Goal: Transaction & Acquisition: Download file/media

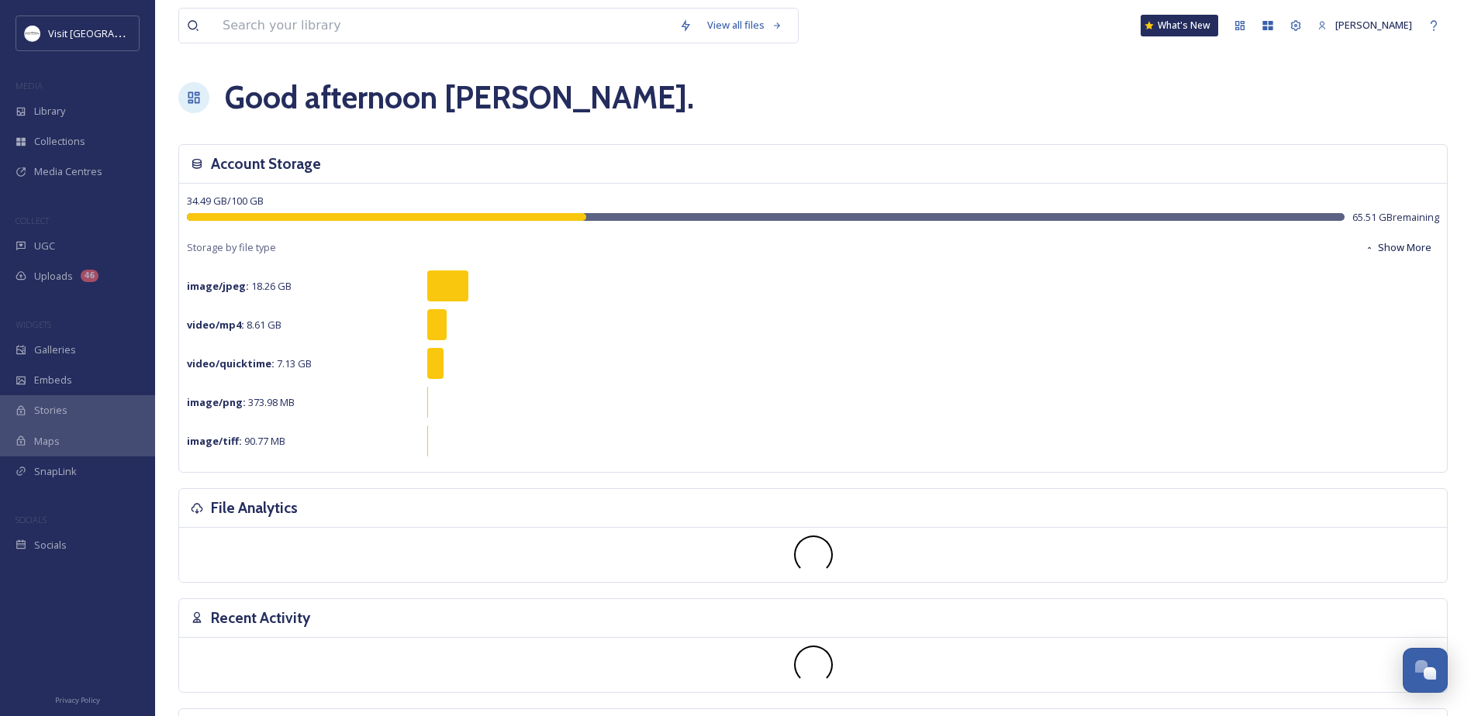
scroll to position [722, 0]
click at [550, 33] on input at bounding box center [443, 26] width 457 height 34
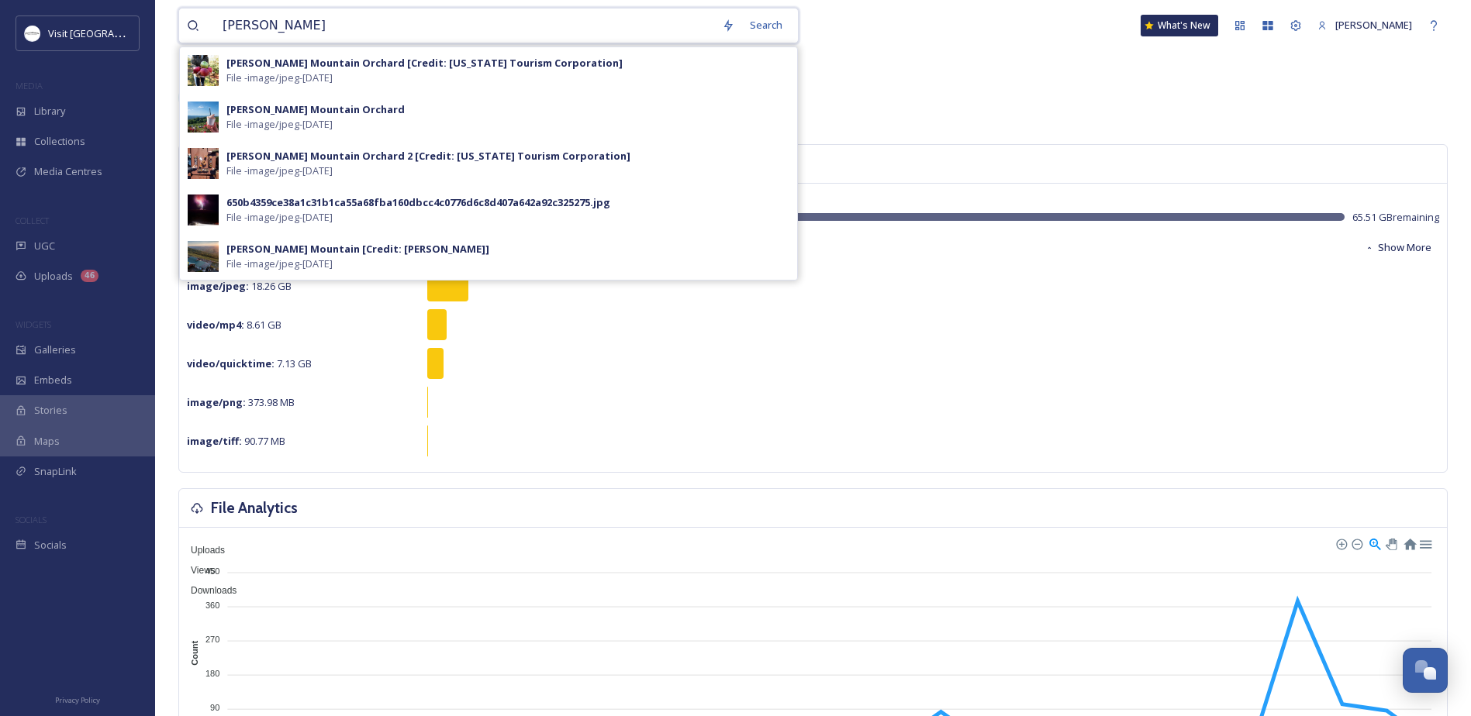
type input "[PERSON_NAME]"
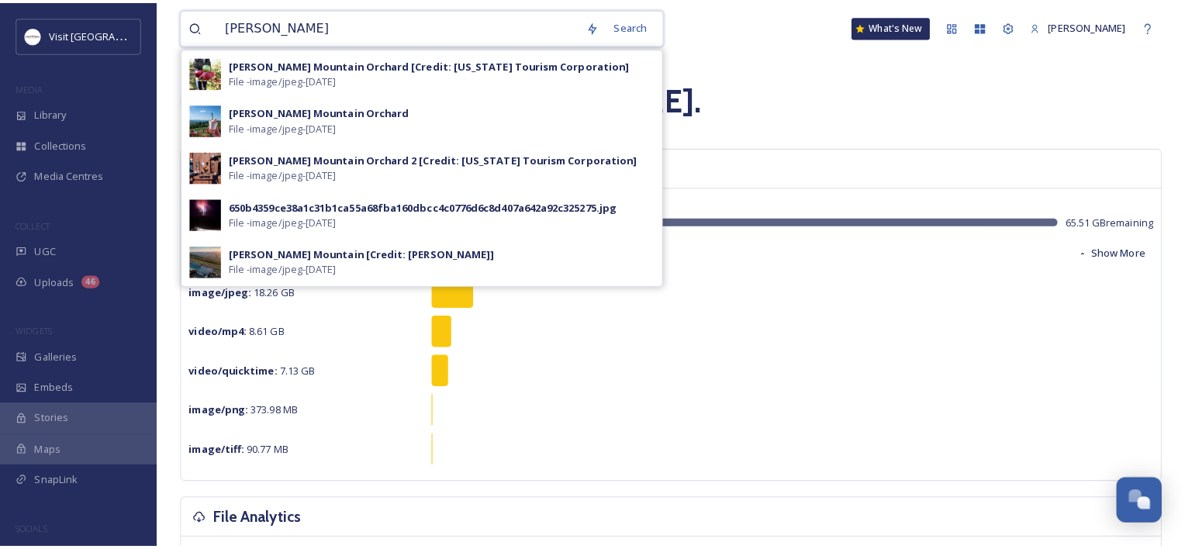
scroll to position [792, 0]
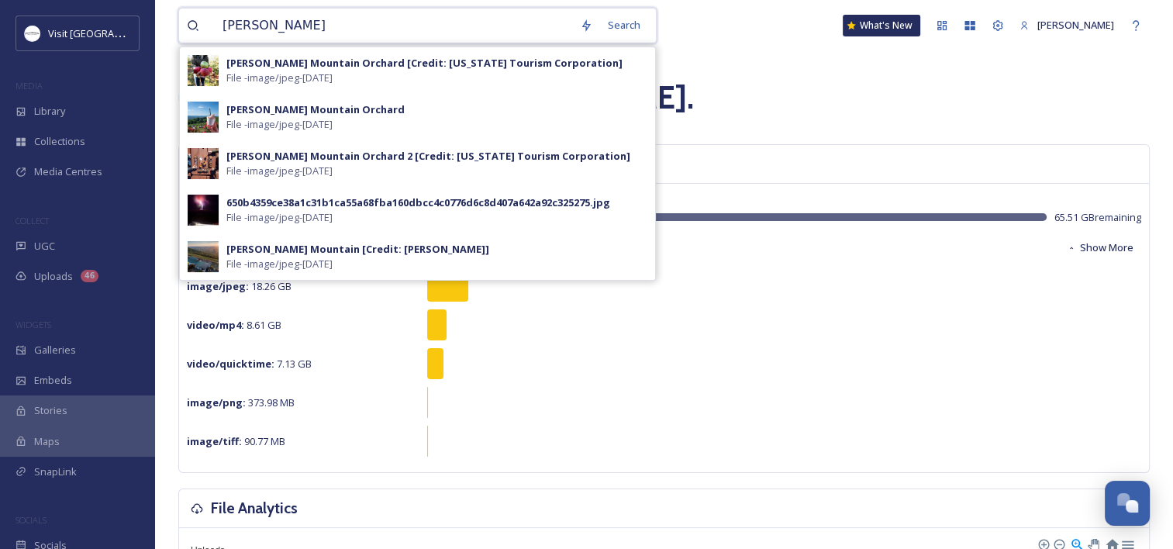
click at [487, 13] on input "[PERSON_NAME]" at bounding box center [393, 26] width 357 height 34
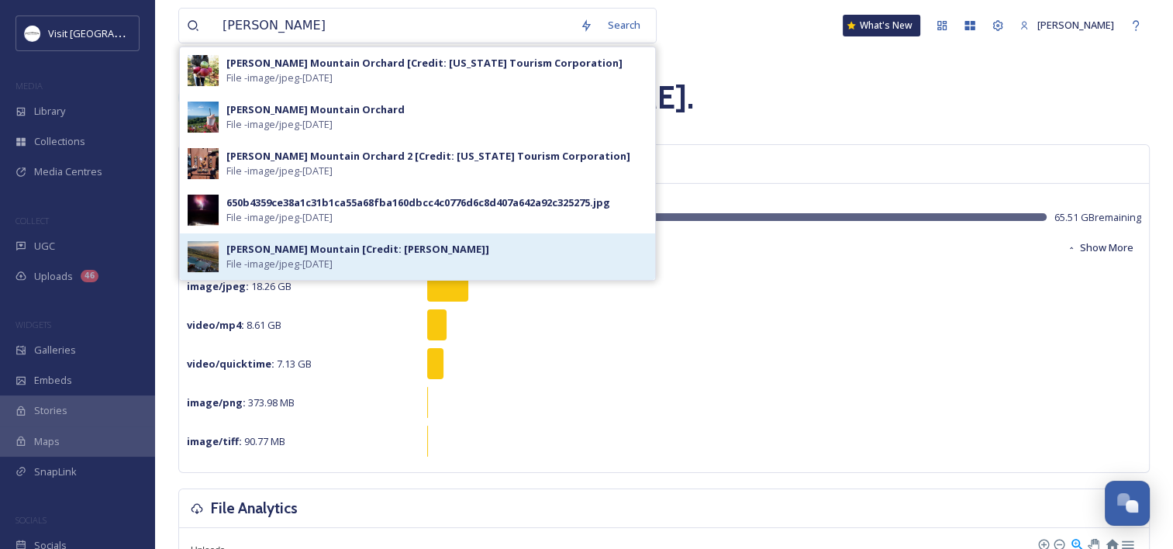
click at [306, 257] on span "File - image/jpeg - [DATE]" at bounding box center [279, 264] width 106 height 15
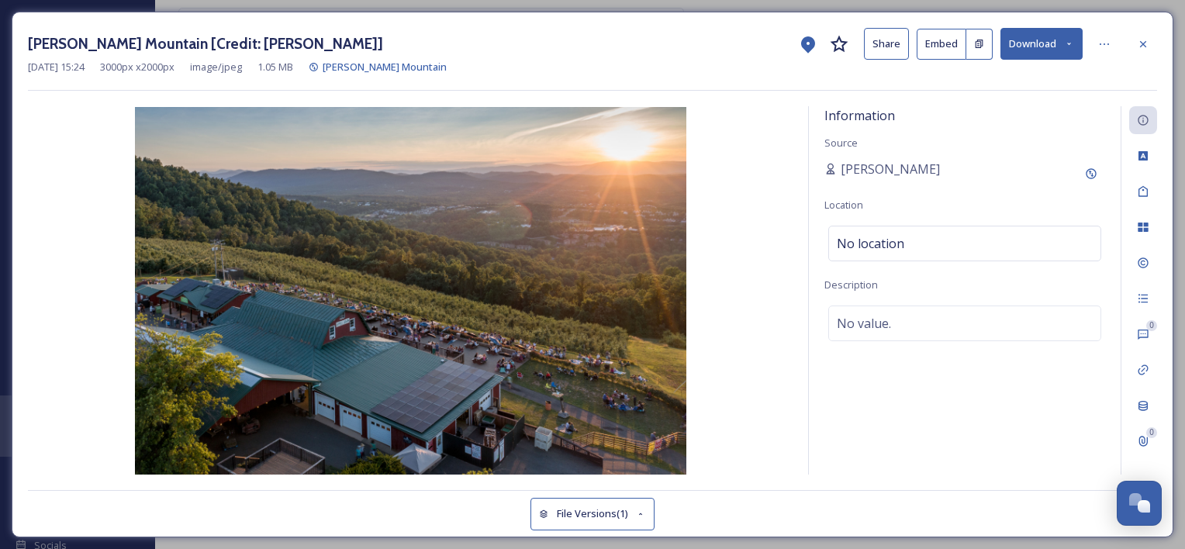
click at [1039, 37] on button "Download" at bounding box center [1041, 44] width 82 height 32
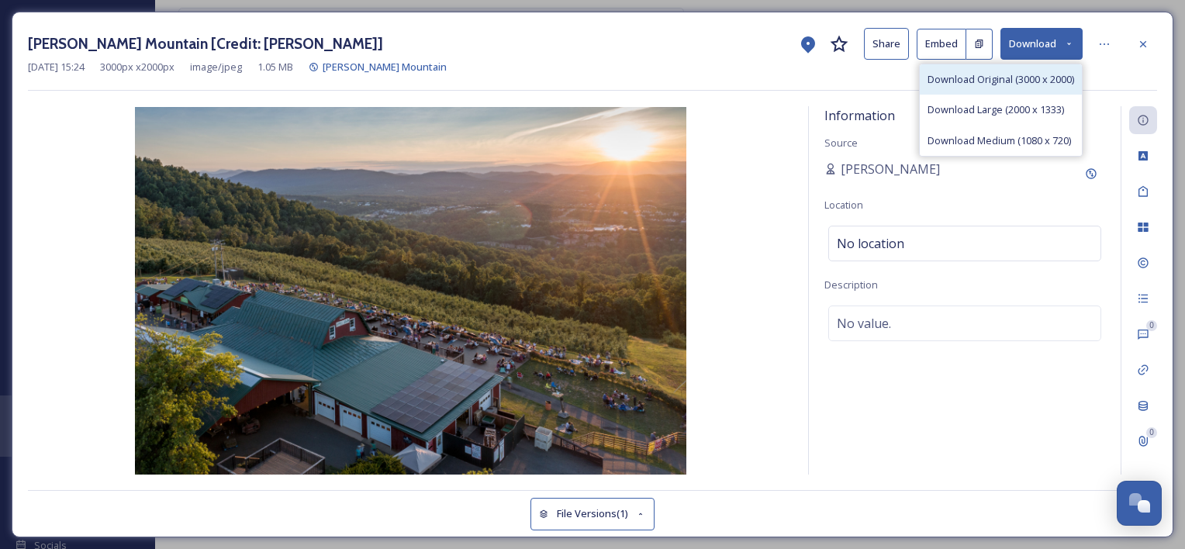
click at [1005, 86] on span "Download Original (3000 x 2000)" at bounding box center [1000, 79] width 147 height 15
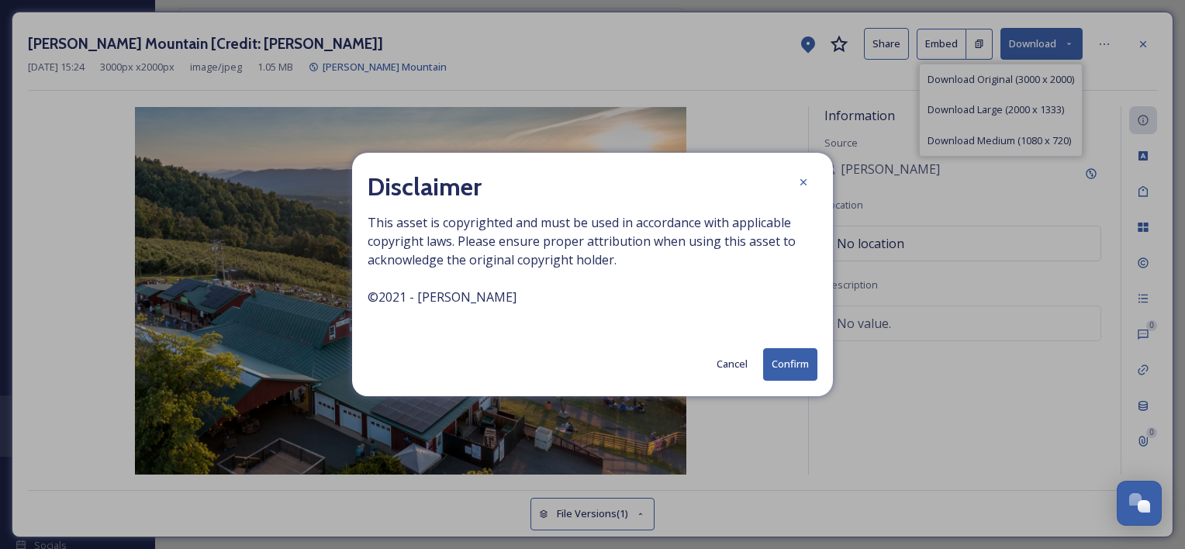
click at [783, 363] on button "Confirm" at bounding box center [790, 364] width 54 height 32
